Goal: Information Seeking & Learning: Learn about a topic

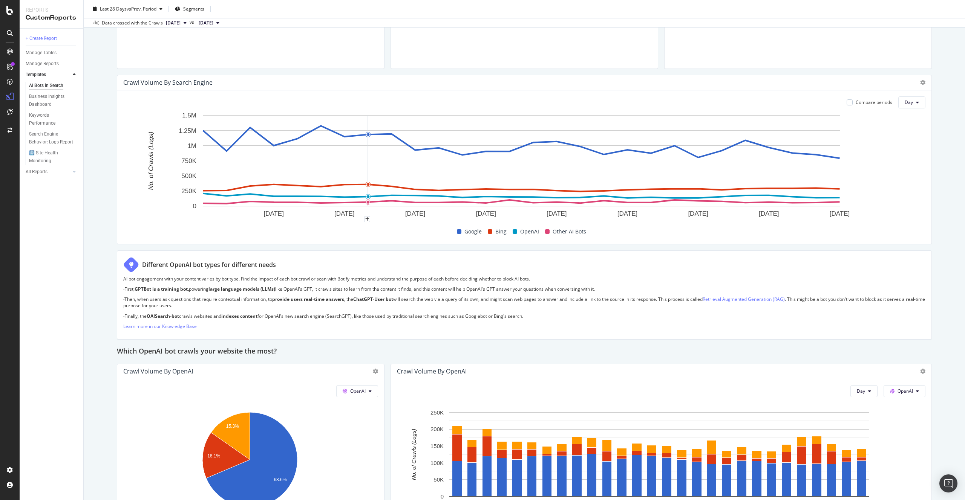
scroll to position [340, 0]
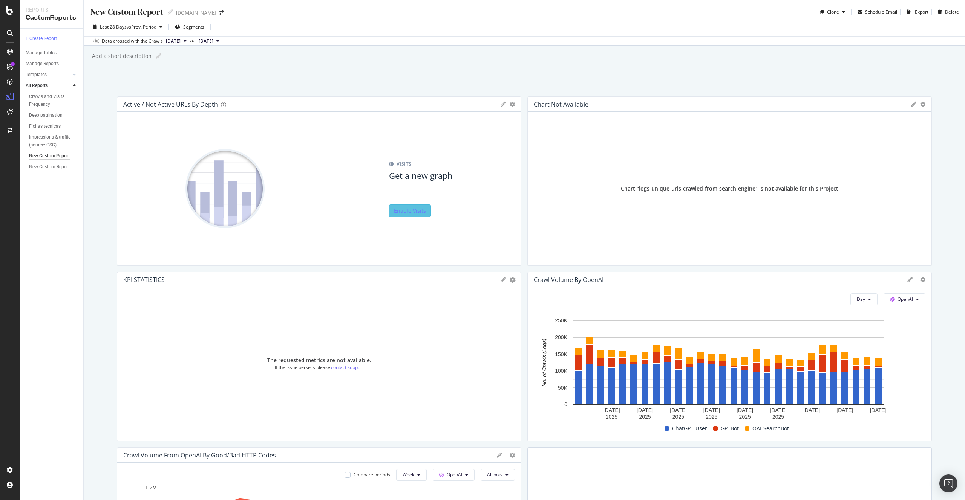
scroll to position [157, 0]
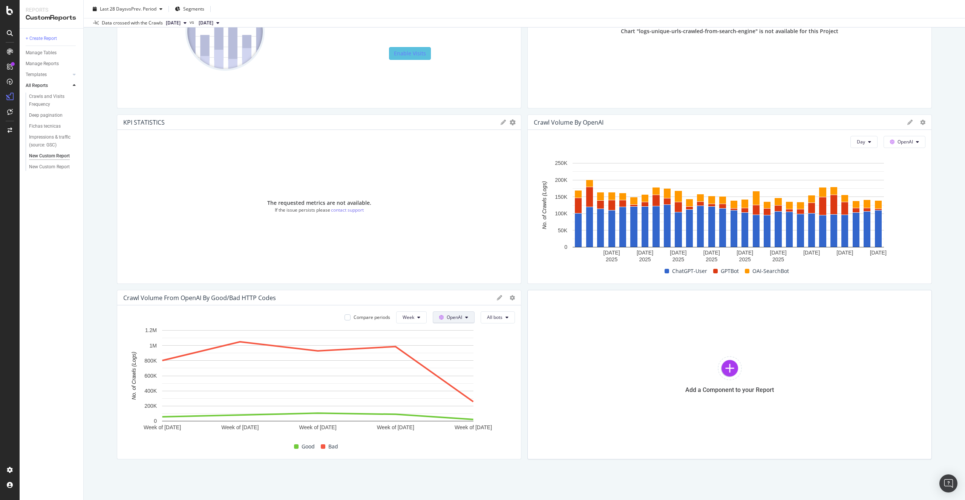
click at [449, 320] on span "OpenAI" at bounding box center [453, 317] width 15 height 6
click at [468, 376] on span "Other AI Bots" at bounding box center [462, 374] width 28 height 7
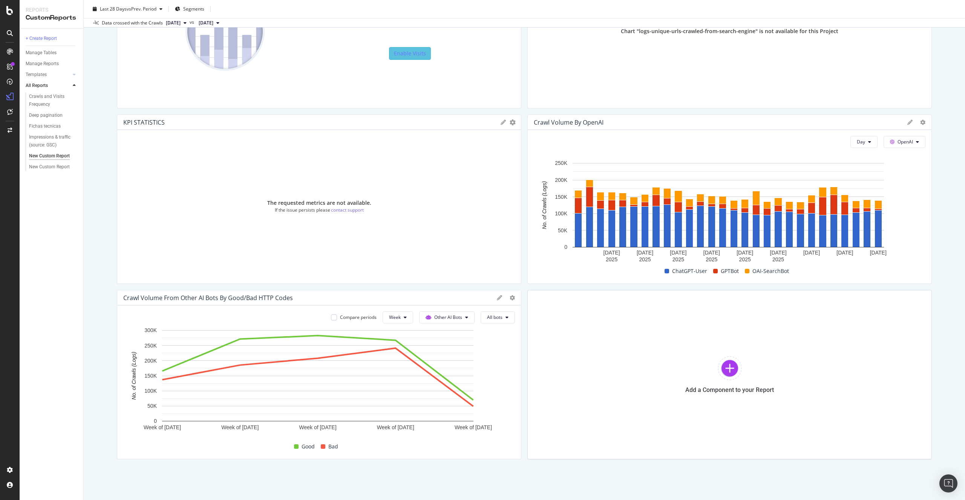
click at [483, 325] on div "Compare periods Week Other AI Bots All bots Week of 8 Sep. 2025 Week of 15 Sep.…" at bounding box center [319, 383] width 404 height 154
click at [333, 360] on rect "A chart." at bounding box center [317, 375] width 311 height 91
click at [300, 380] on rect "A chart." at bounding box center [317, 375] width 311 height 91
click at [297, 359] on rect "A chart." at bounding box center [317, 375] width 311 height 91
click at [242, 342] on rect "A chart." at bounding box center [317, 375] width 311 height 91
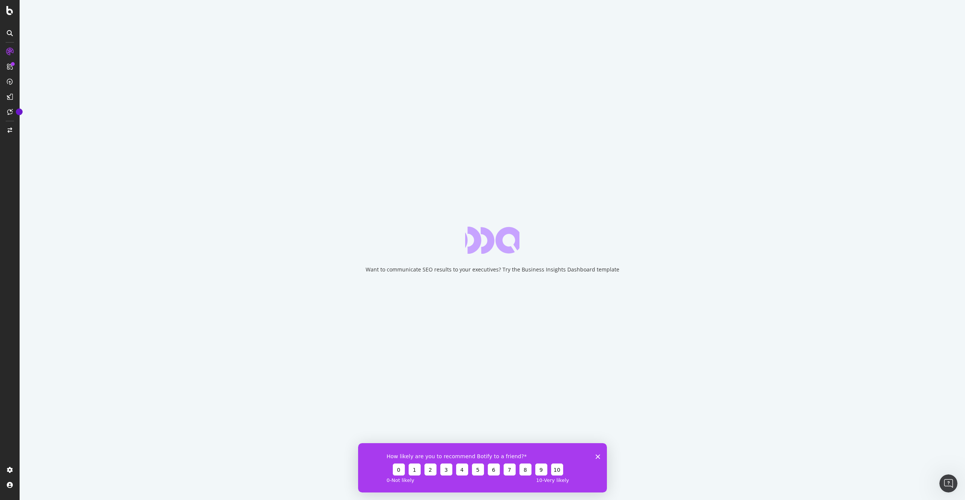
click at [599, 457] on icon "Close survey" at bounding box center [597, 456] width 5 height 5
